Goal: Information Seeking & Learning: Learn about a topic

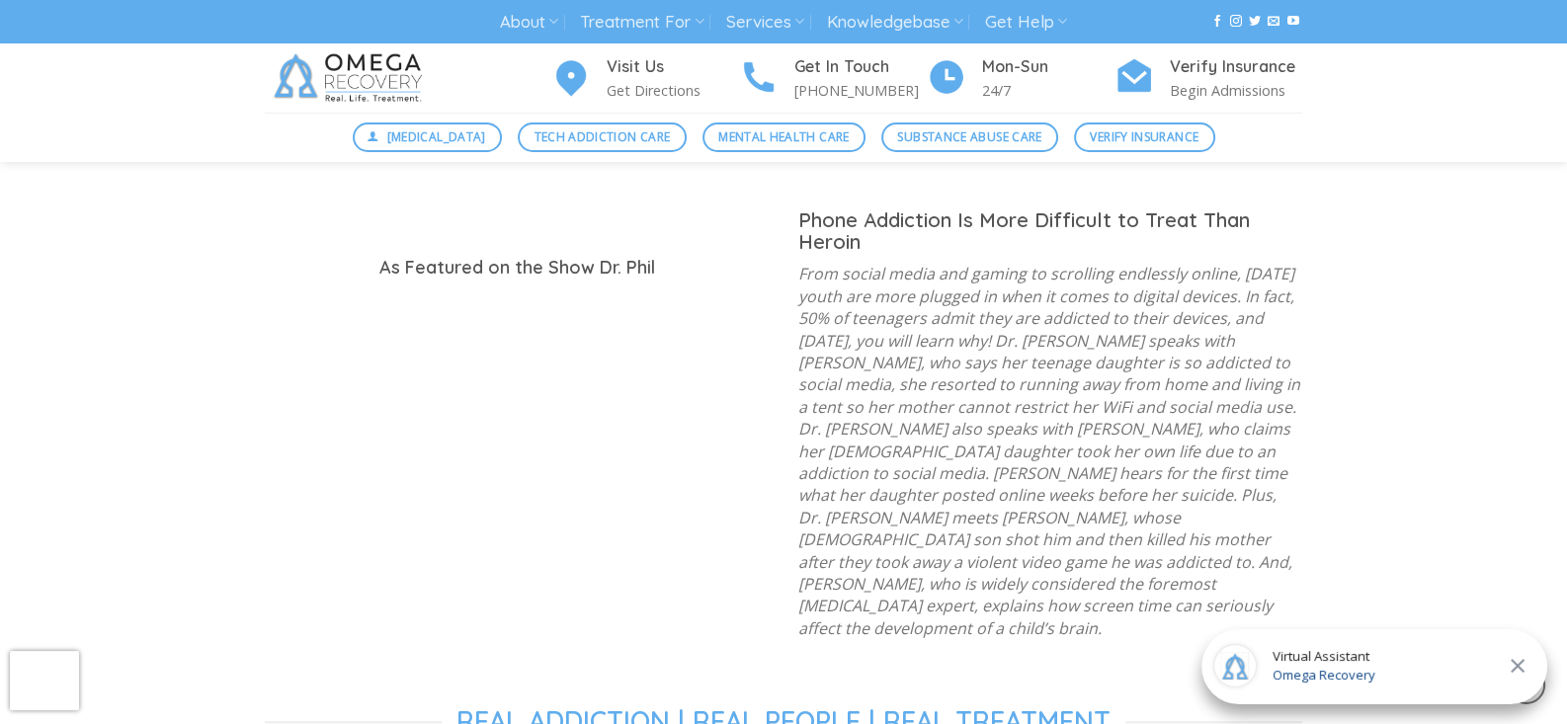
scroll to position [2057, 0]
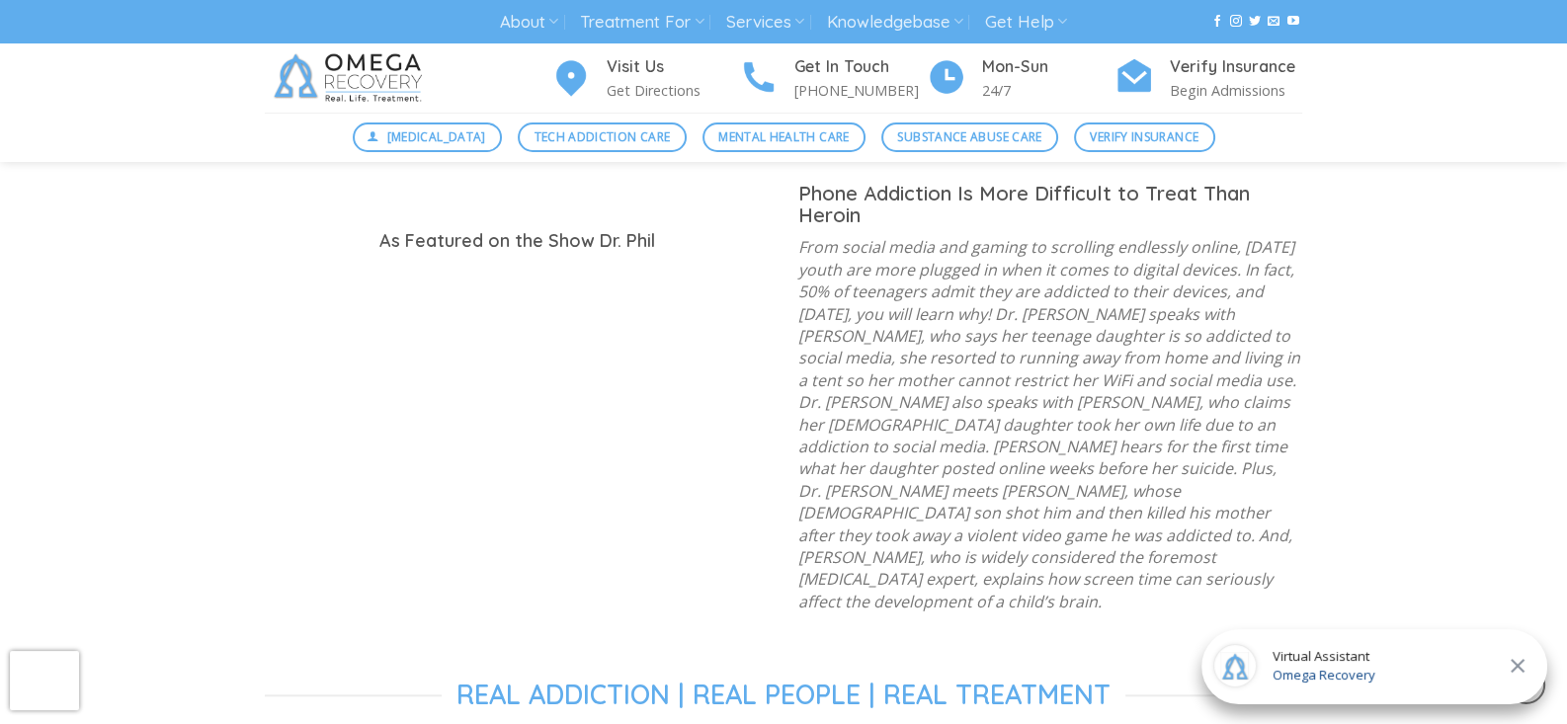
drag, startPoint x: 1577, startPoint y: 66, endPoint x: 1552, endPoint y: 252, distance: 187.4
click at [1520, 664] on icon at bounding box center [1518, 666] width 14 height 14
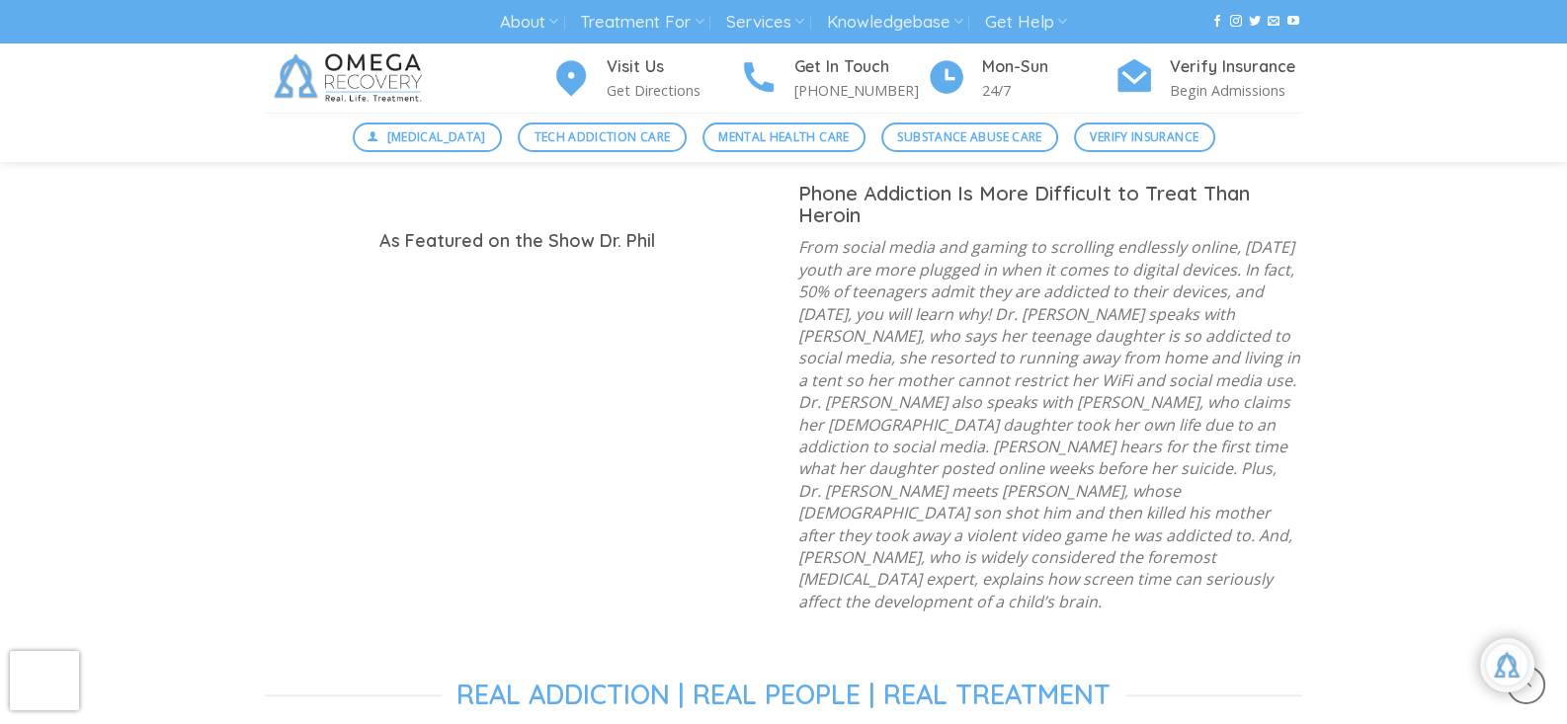
click at [1517, 220] on div "Real People | Real Addictions | Real Treatment How Gen Z Men Became the Lonelie…" at bounding box center [783, 334] width 1567 height 1600
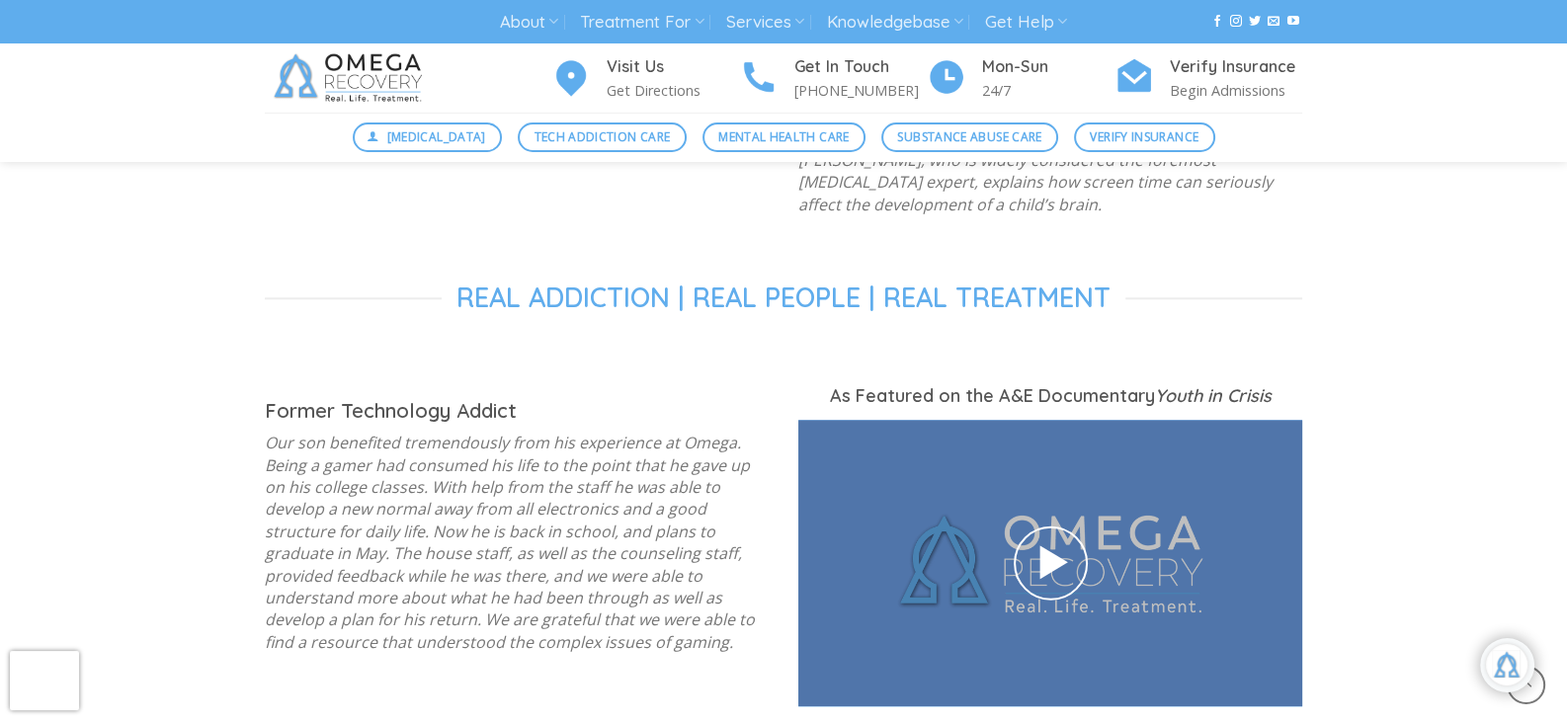
scroll to position [2481, 0]
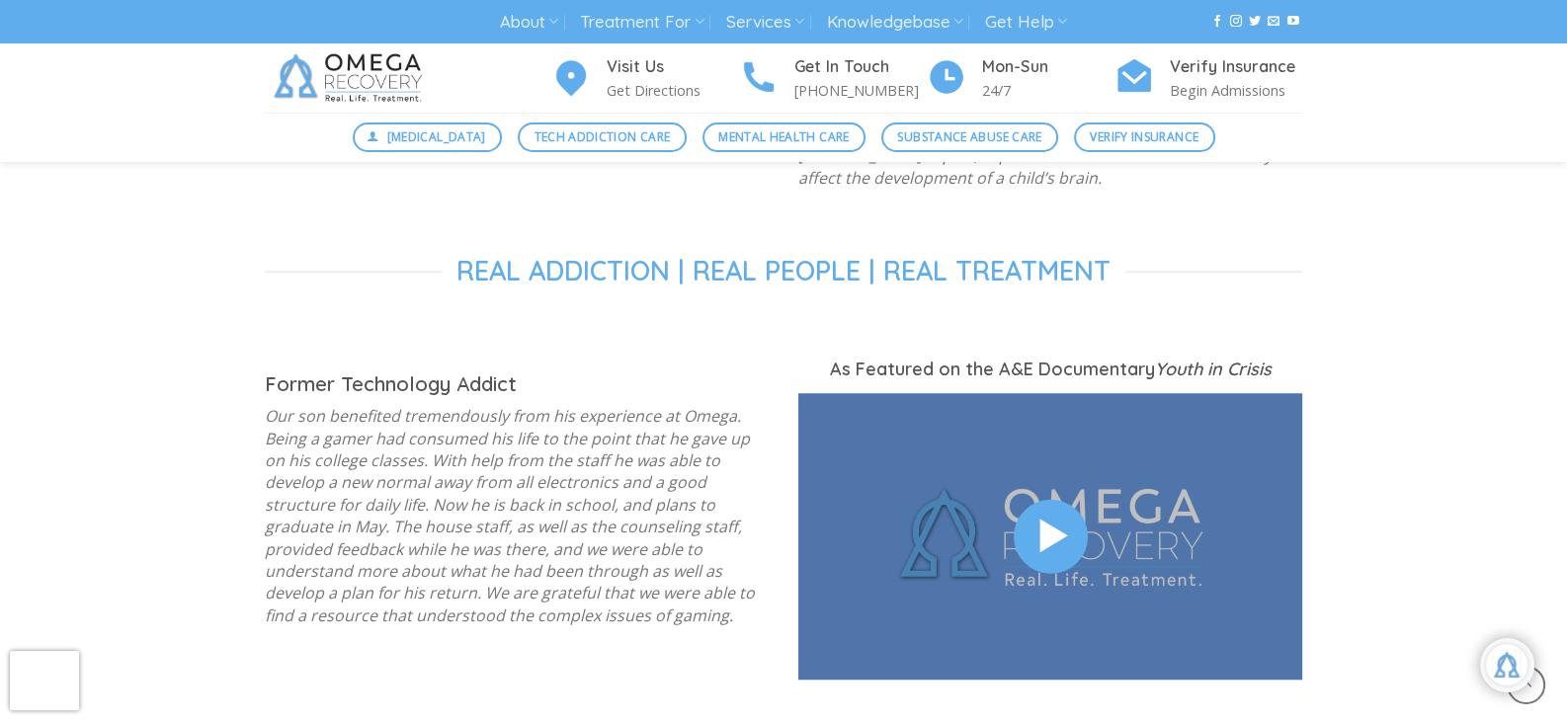
click at [1047, 509] on icon at bounding box center [1049, 535] width 45 height 53
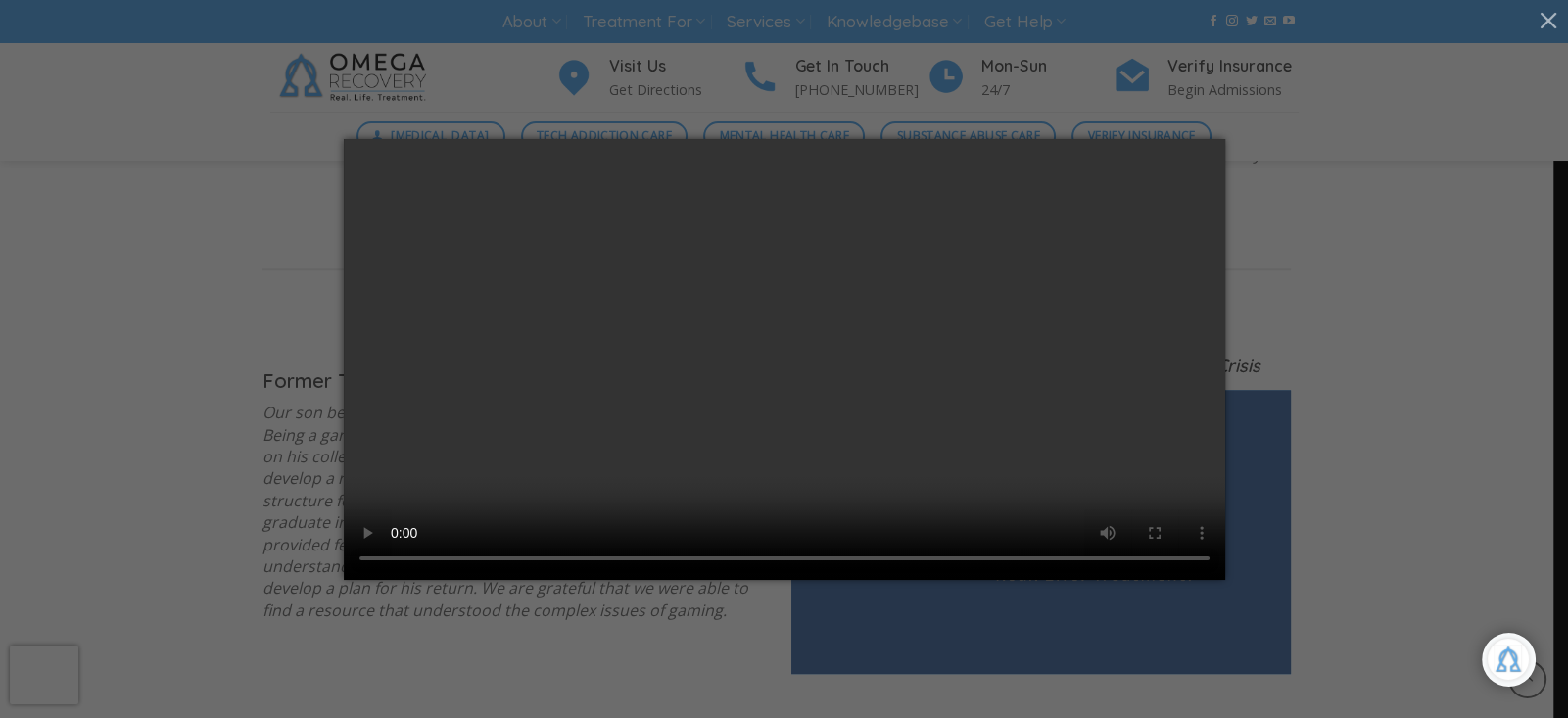
click at [1309, 148] on div at bounding box center [784, 359] width 1509 height 441
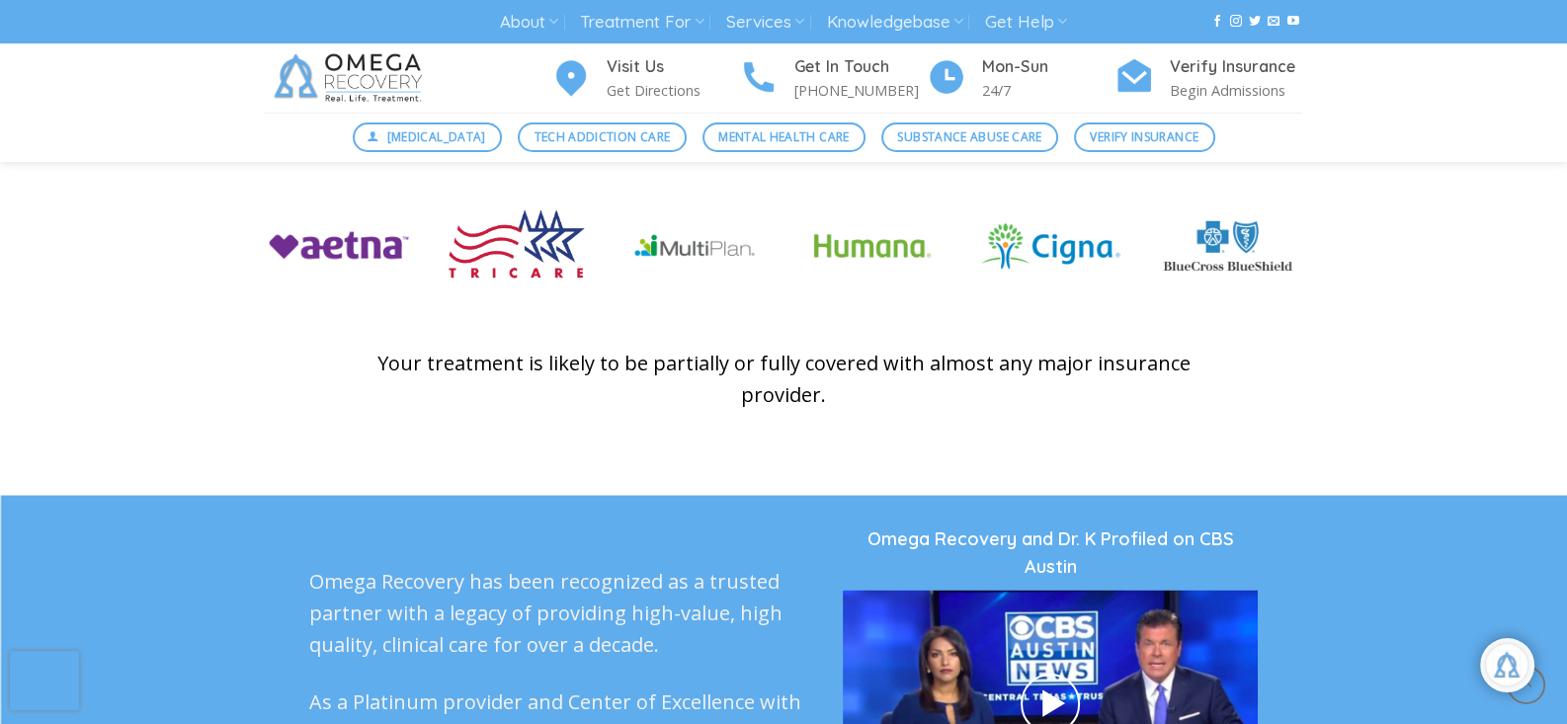
scroll to position [4748, 0]
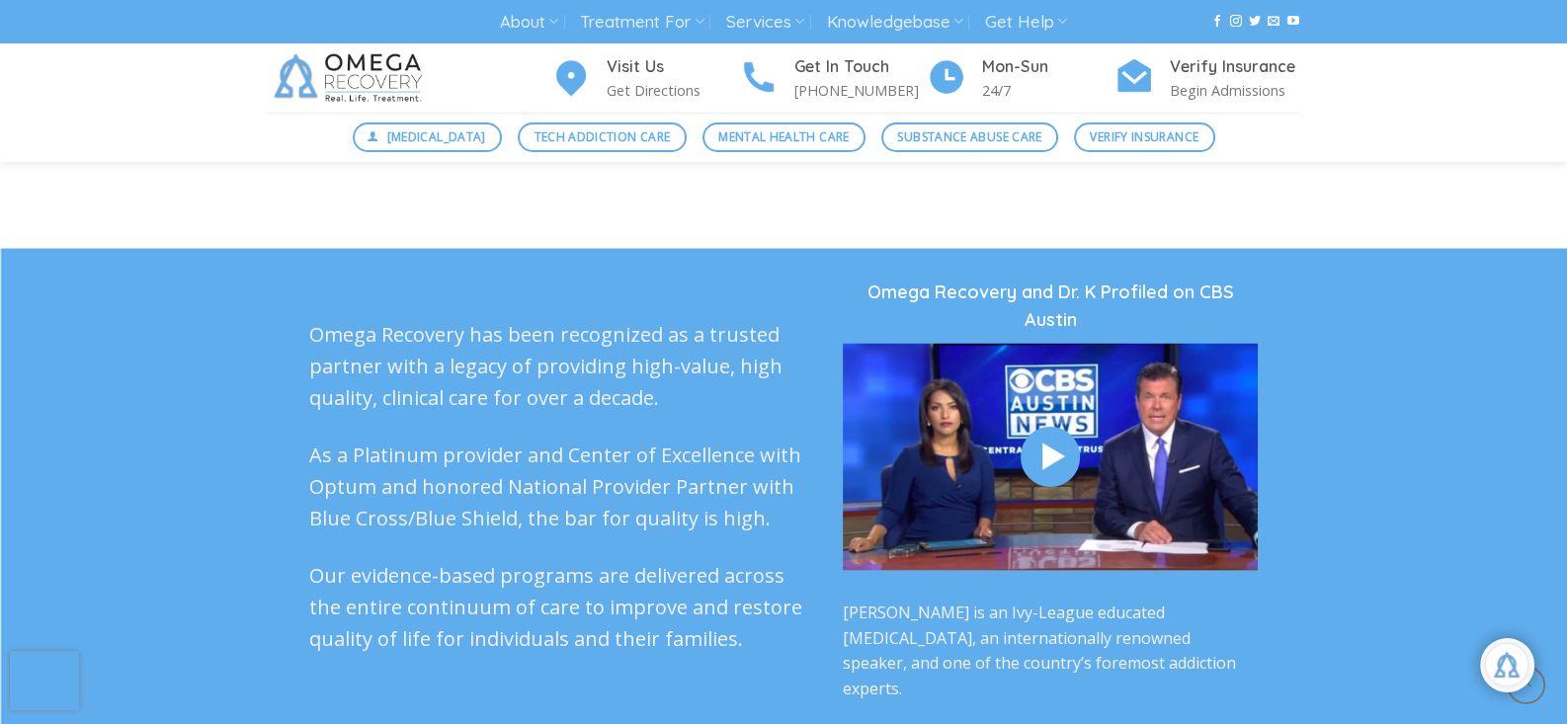
click at [1051, 436] on icon at bounding box center [1050, 457] width 37 height 43
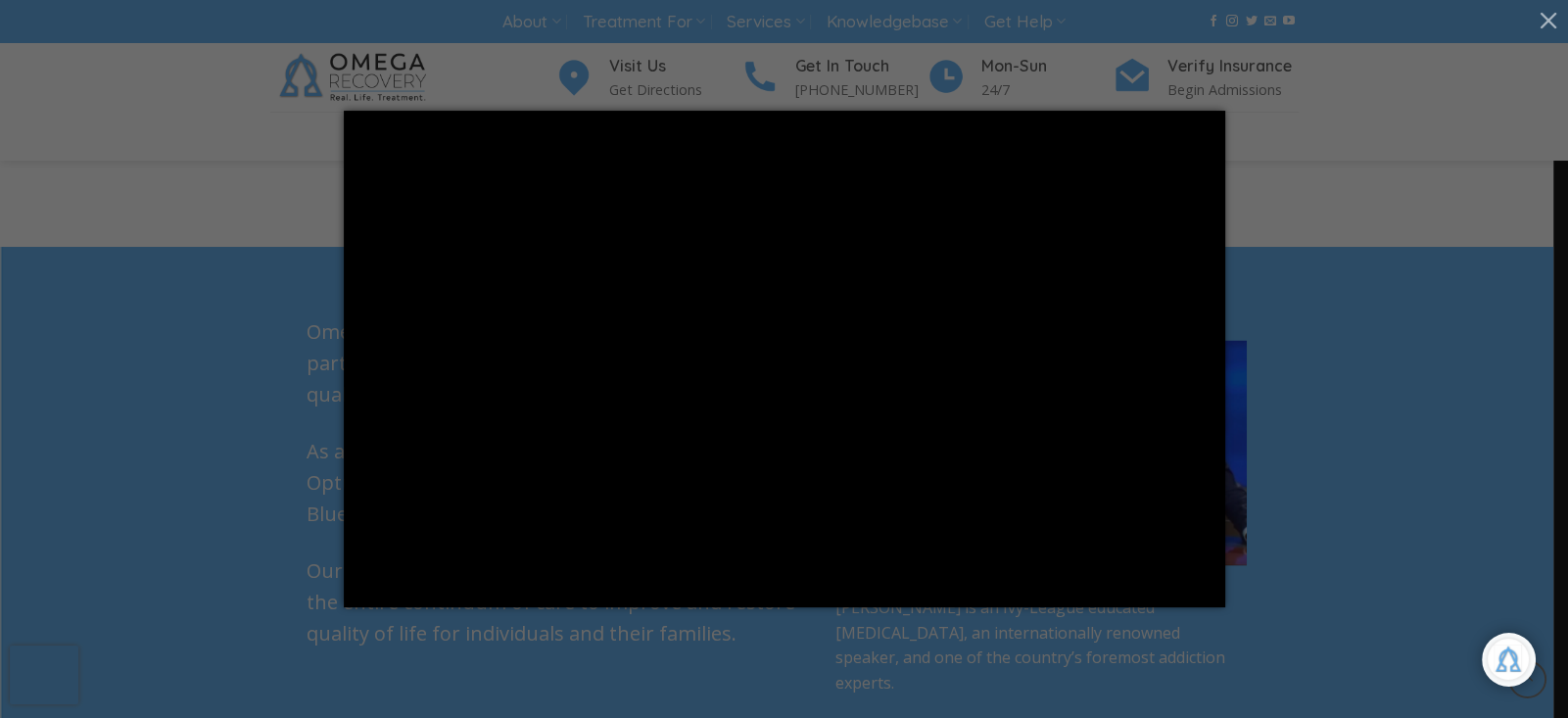
click at [1261, 220] on div at bounding box center [784, 359] width 1568 height 718
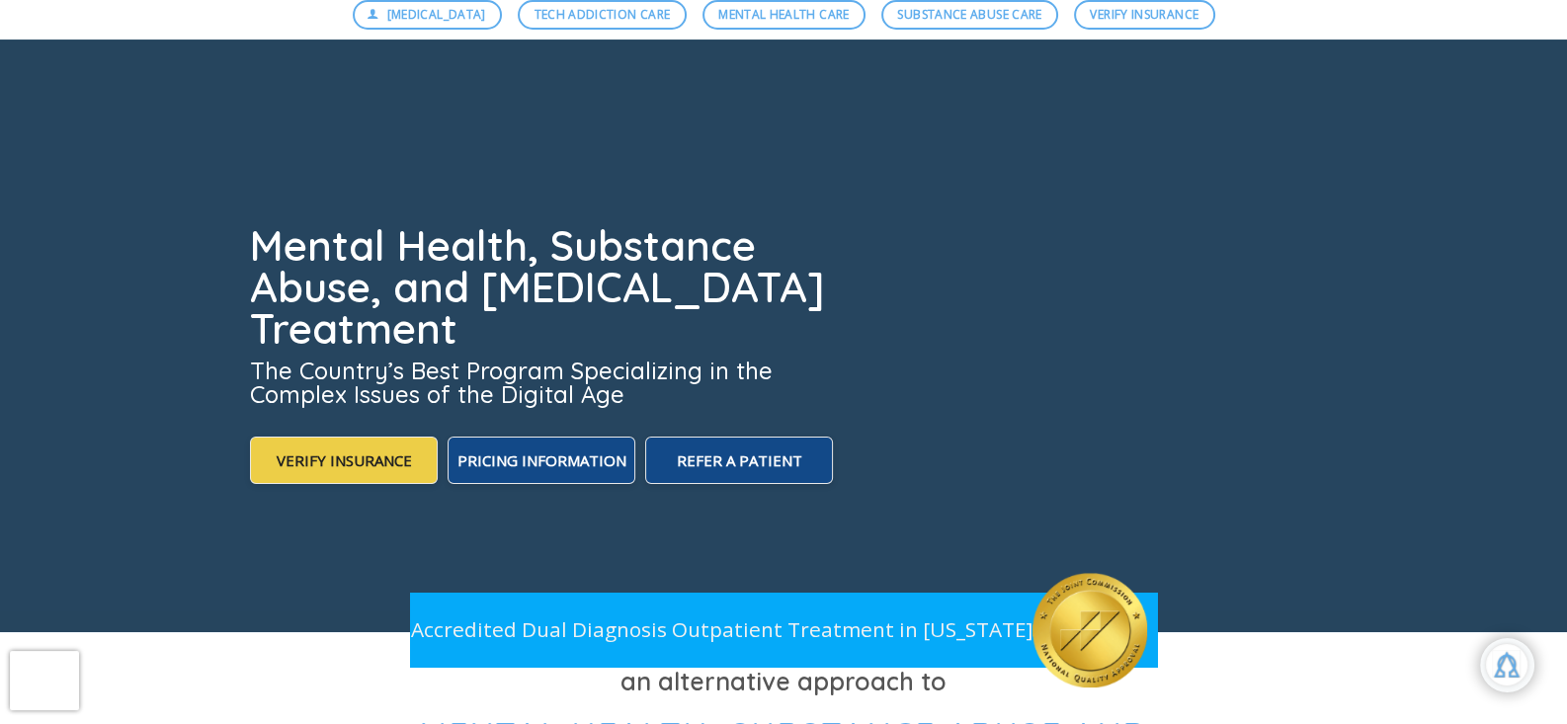
scroll to position [0, 0]
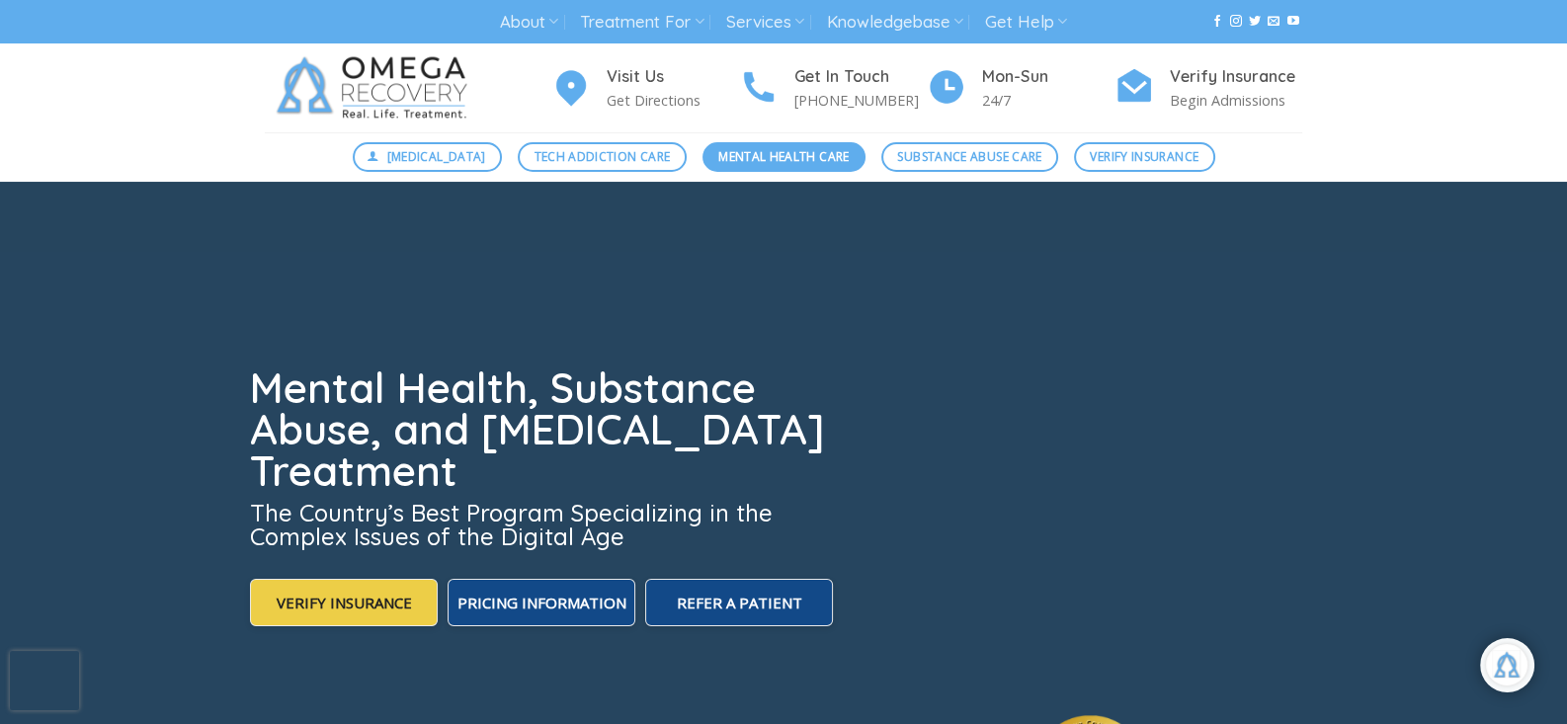
click at [751, 163] on span "Mental Health Care" at bounding box center [783, 156] width 130 height 19
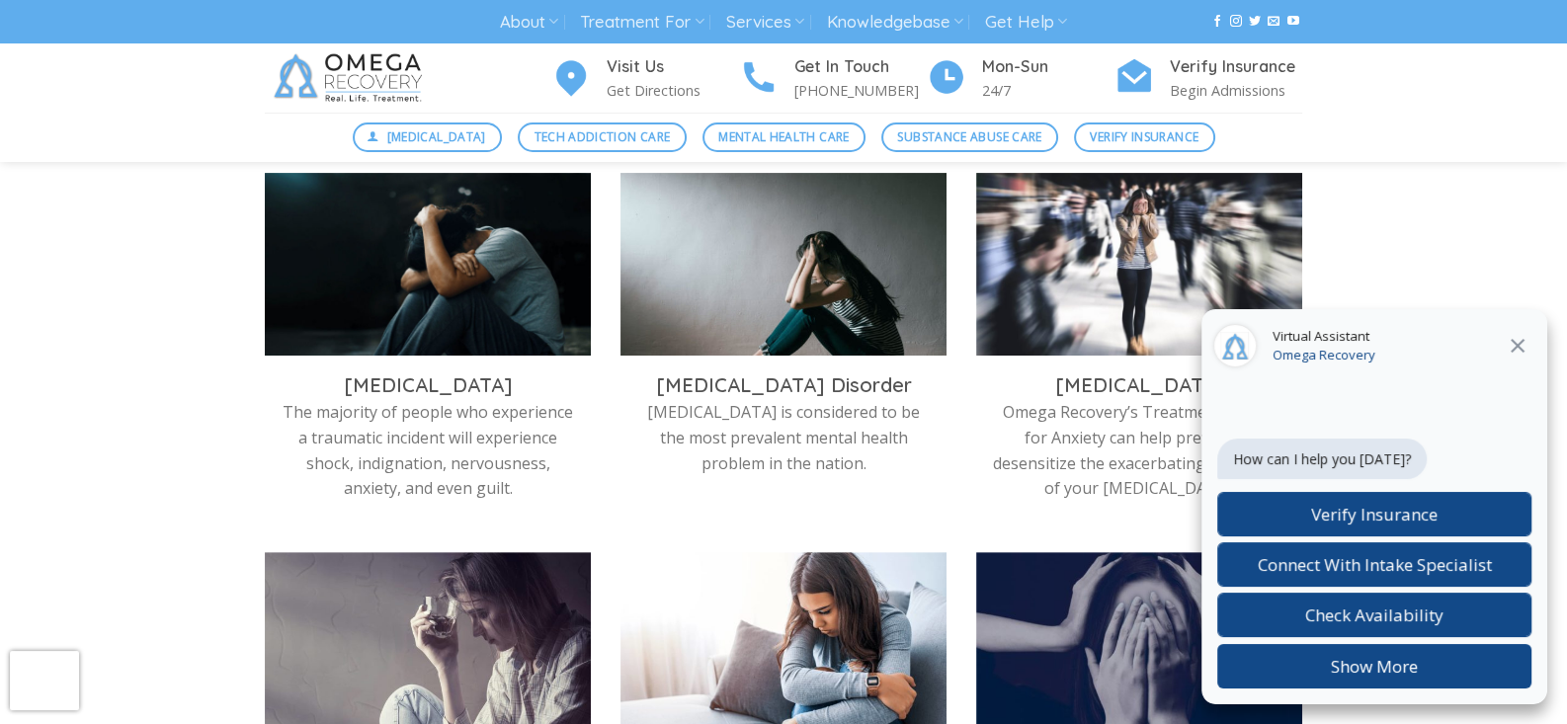
scroll to position [642, 0]
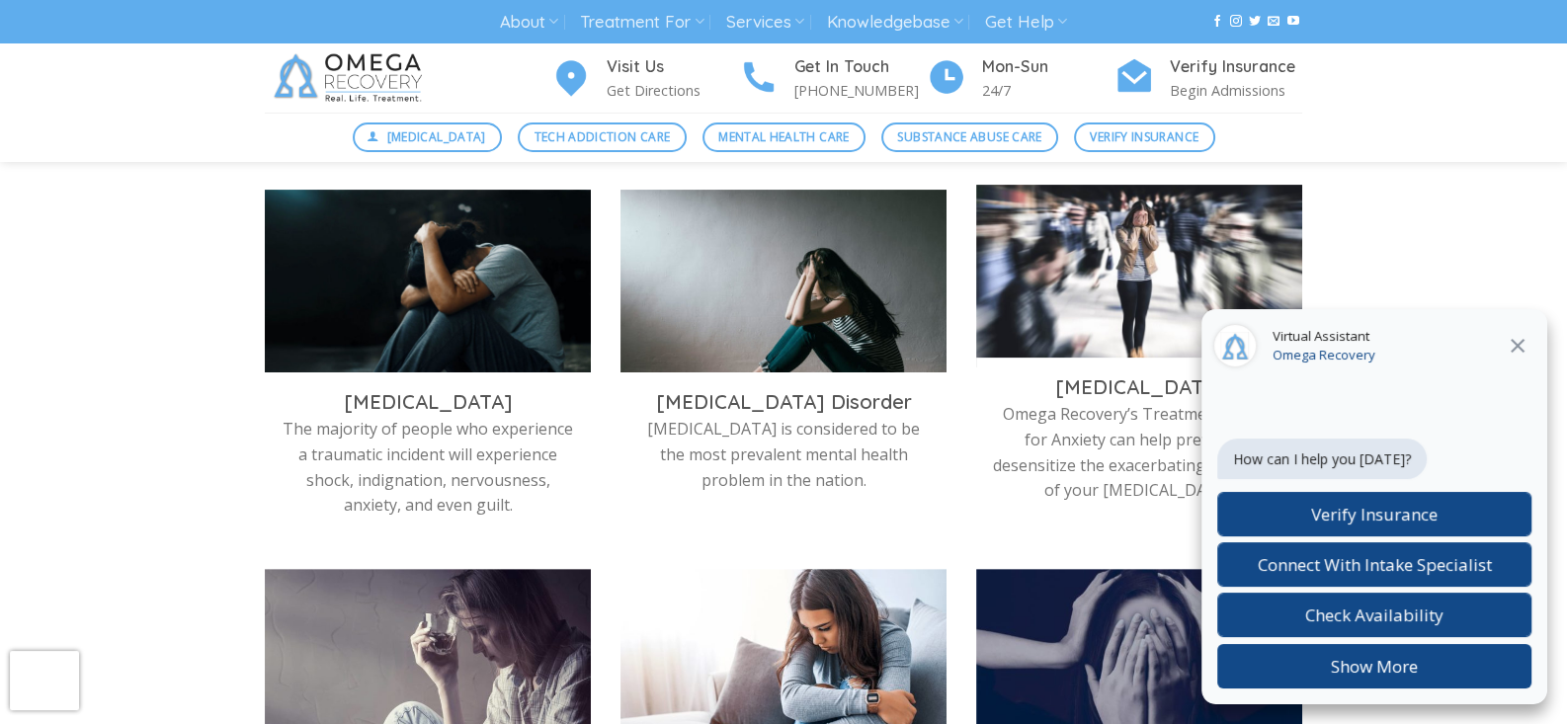
click at [1037, 270] on img at bounding box center [1139, 276] width 326 height 183
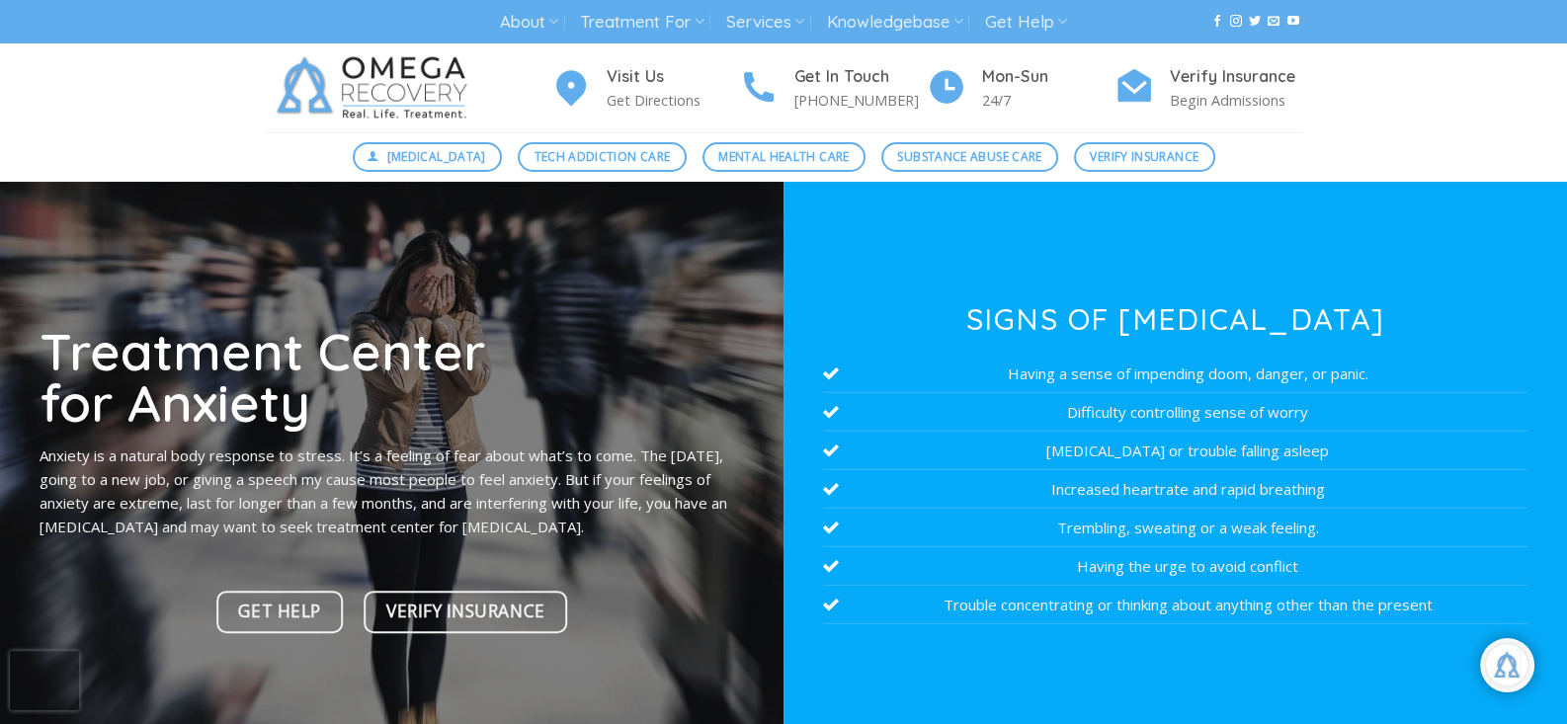
scroll to position [341, 0]
